Goal: Transaction & Acquisition: Purchase product/service

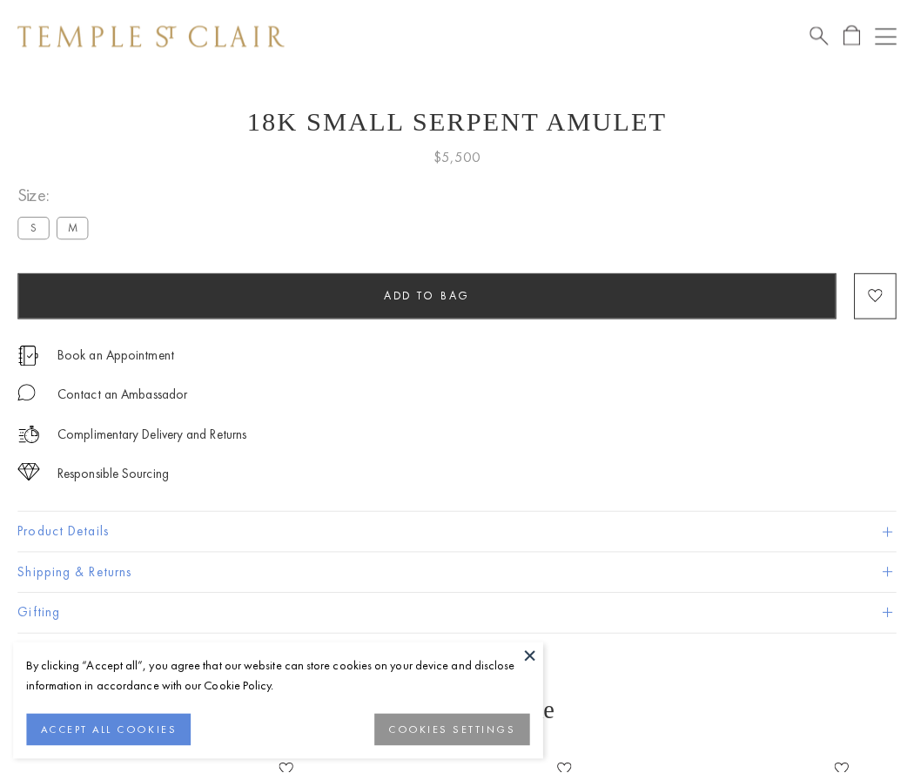
scroll to position [58, 0]
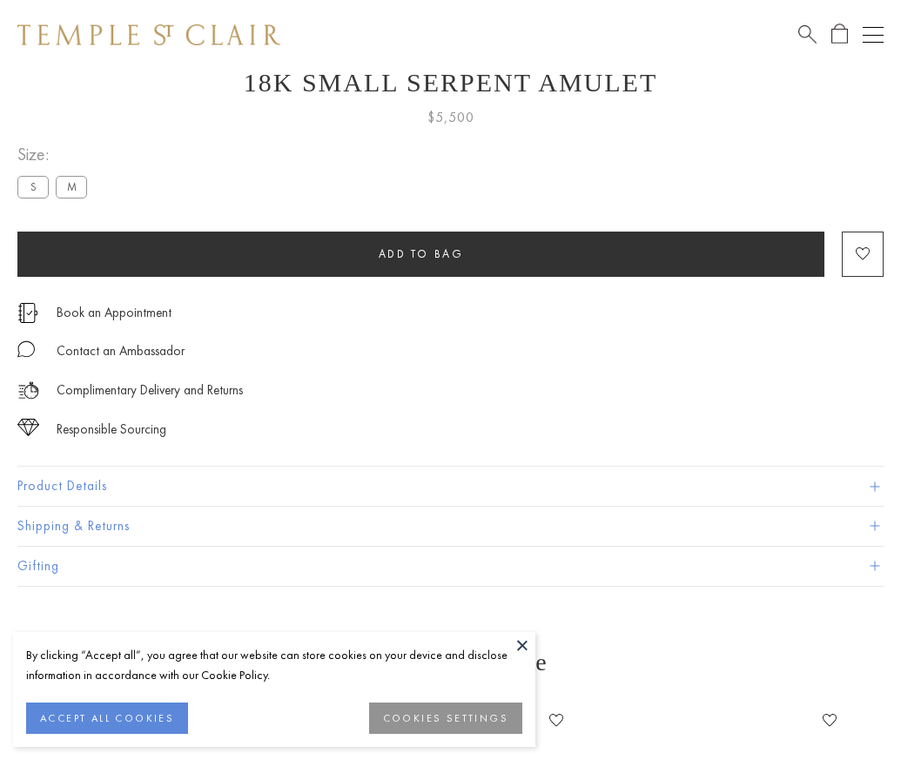
click at [420, 253] on span "Add to bag" at bounding box center [421, 253] width 85 height 15
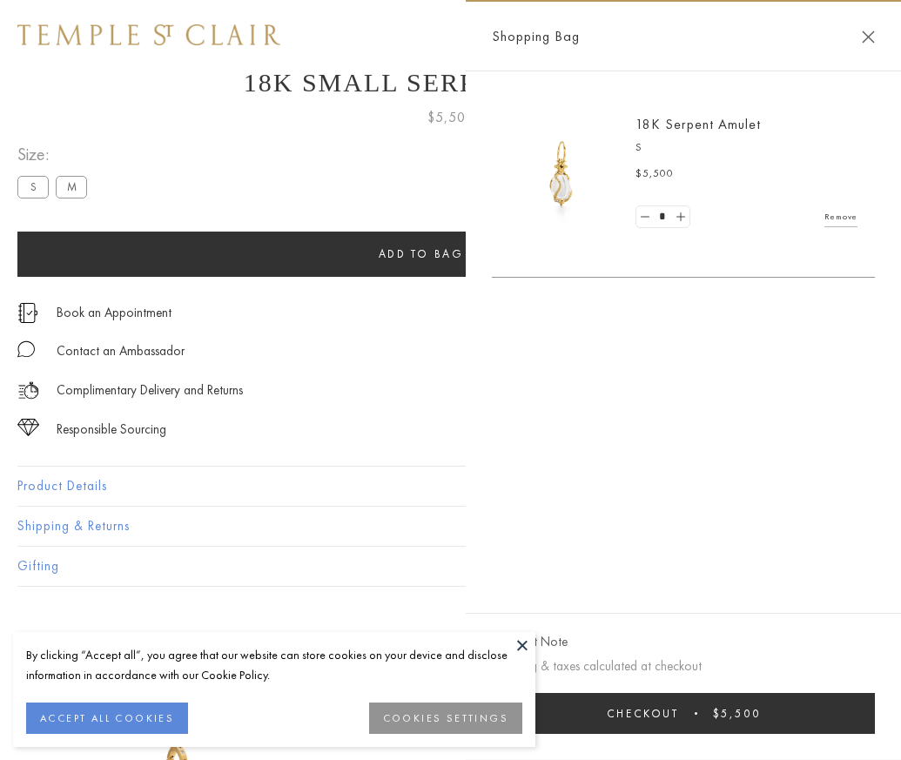
click at [740, 726] on button "Checkout $5,500" at bounding box center [683, 713] width 383 height 41
